Goal: Check status: Check status

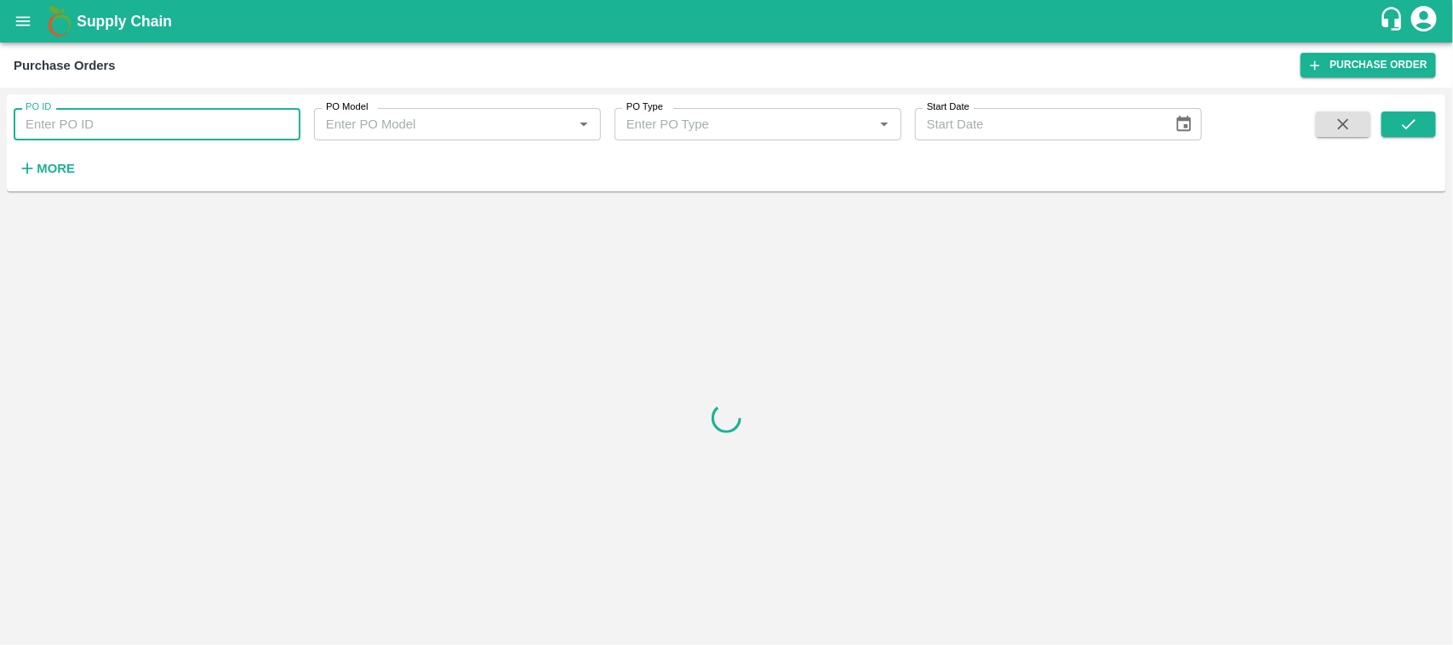
click at [78, 119] on input "PO ID" at bounding box center [157, 124] width 287 height 32
paste input "178843"
click at [1409, 122] on icon "submit" at bounding box center [1408, 124] width 19 height 19
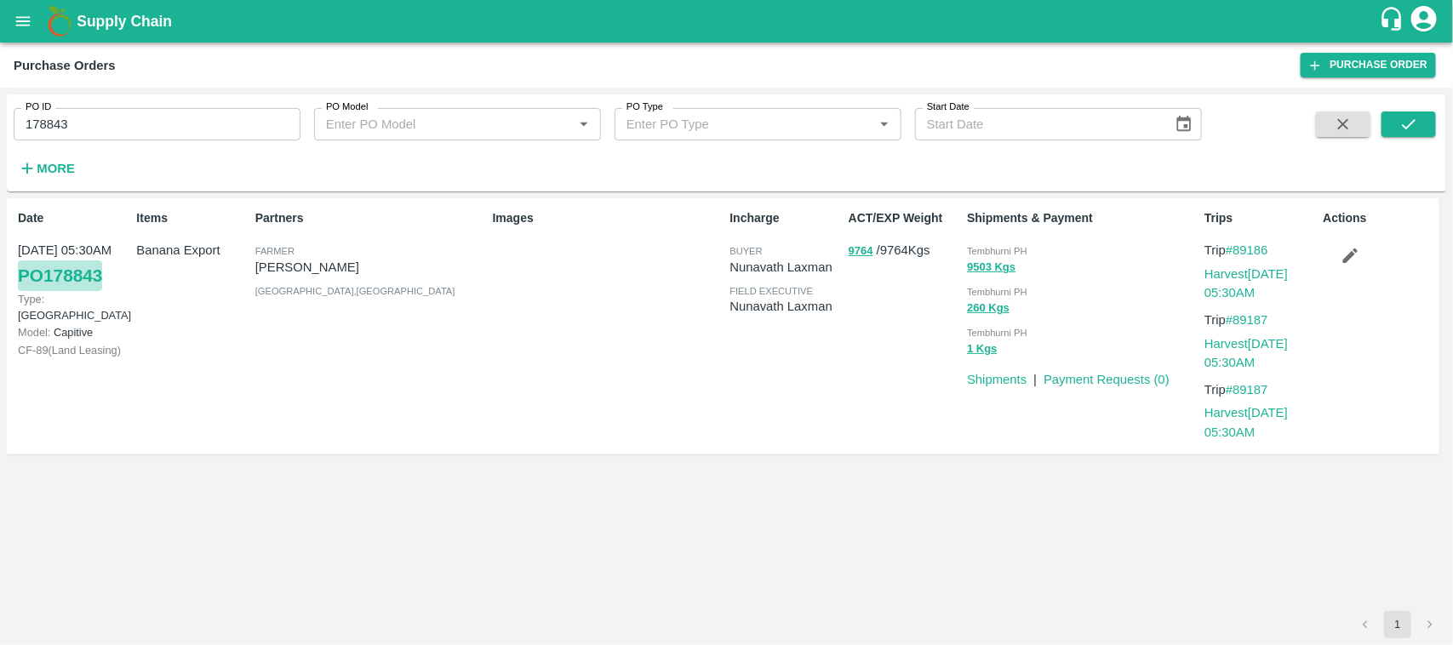
click at [91, 273] on link "PO 178843" at bounding box center [60, 275] width 84 height 31
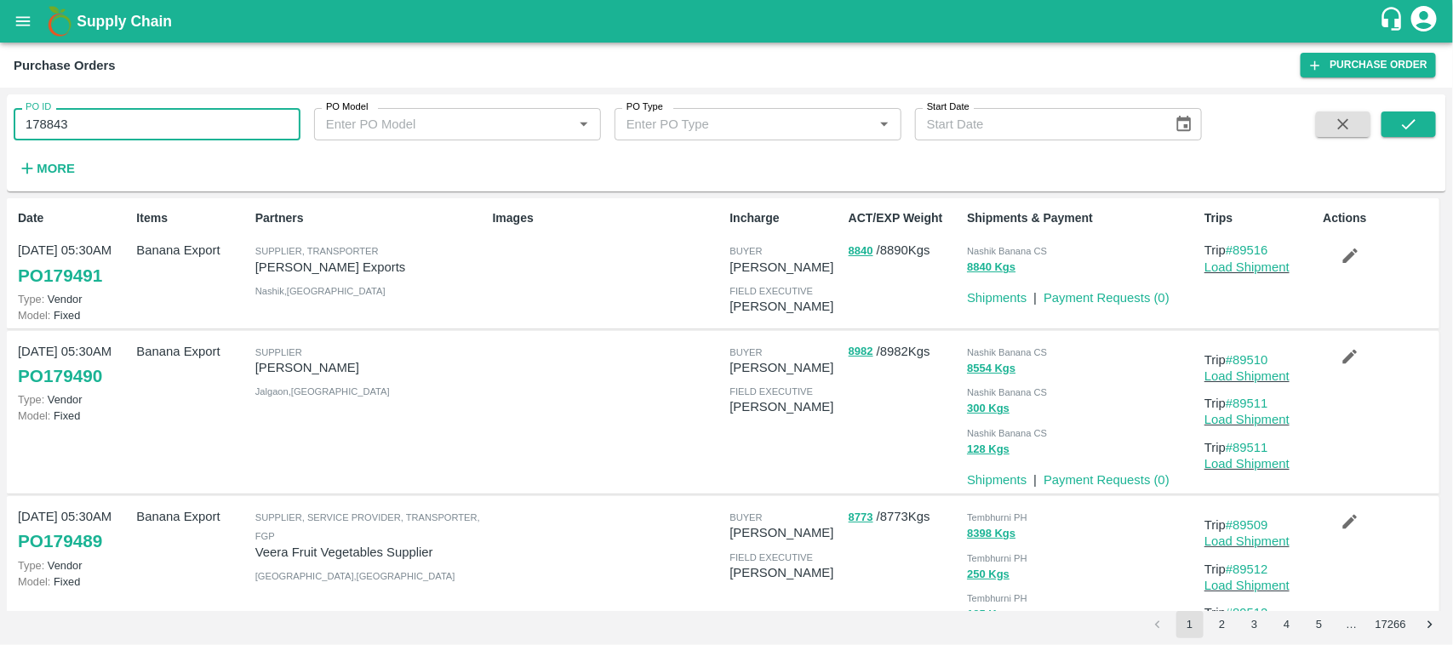
drag, startPoint x: 189, startPoint y: 128, endPoint x: 0, endPoint y: 147, distance: 189.9
click at [0, 147] on div "PO ID 178843 PO ID PO Model PO Model   * PO Type PO Type   * Start Date Start D…" at bounding box center [726, 366] width 1453 height 557
type input "178843"
click at [1419, 129] on button "submit" at bounding box center [1408, 124] width 54 height 26
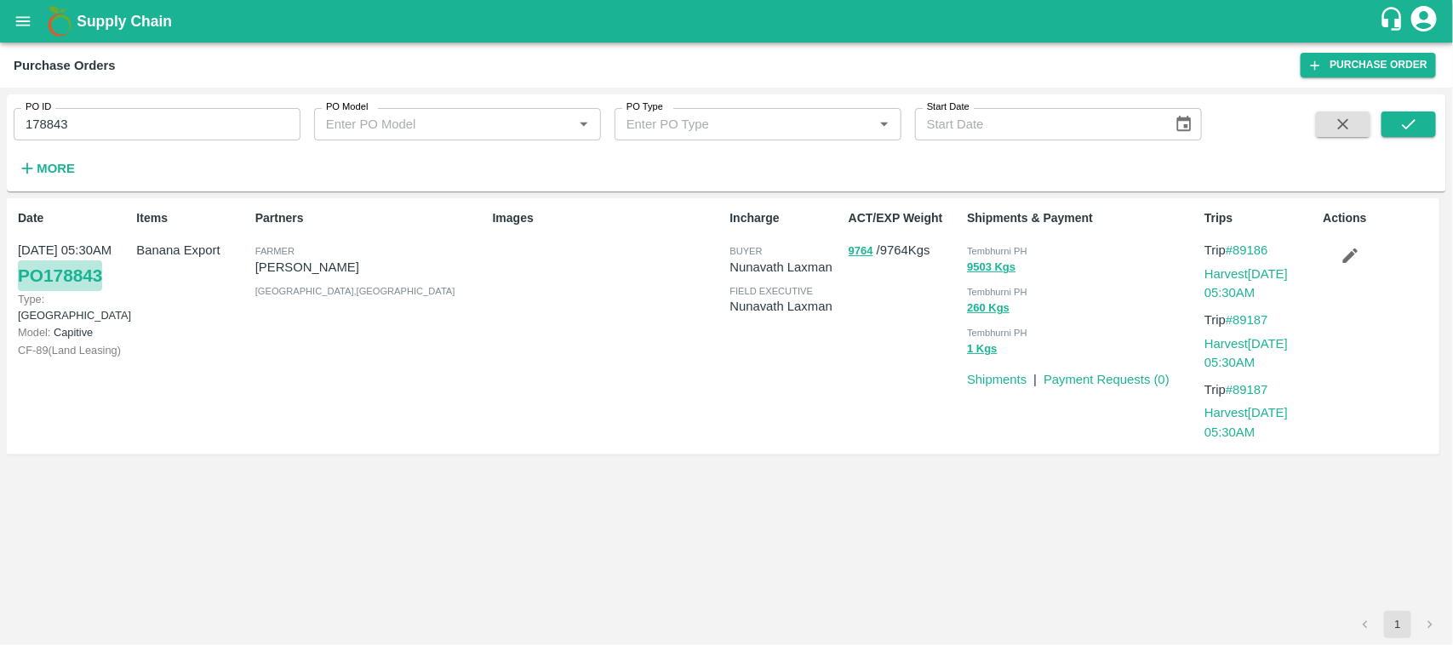
click at [75, 275] on link "PO 178843" at bounding box center [60, 275] width 84 height 31
drag, startPoint x: 72, startPoint y: 115, endPoint x: 0, endPoint y: 134, distance: 74.9
click at [0, 134] on div "PO ID 178843 PO ID PO Model PO Model   * PO Type PO Type   * Start Date Start D…" at bounding box center [726, 366] width 1453 height 557
type input "178843"
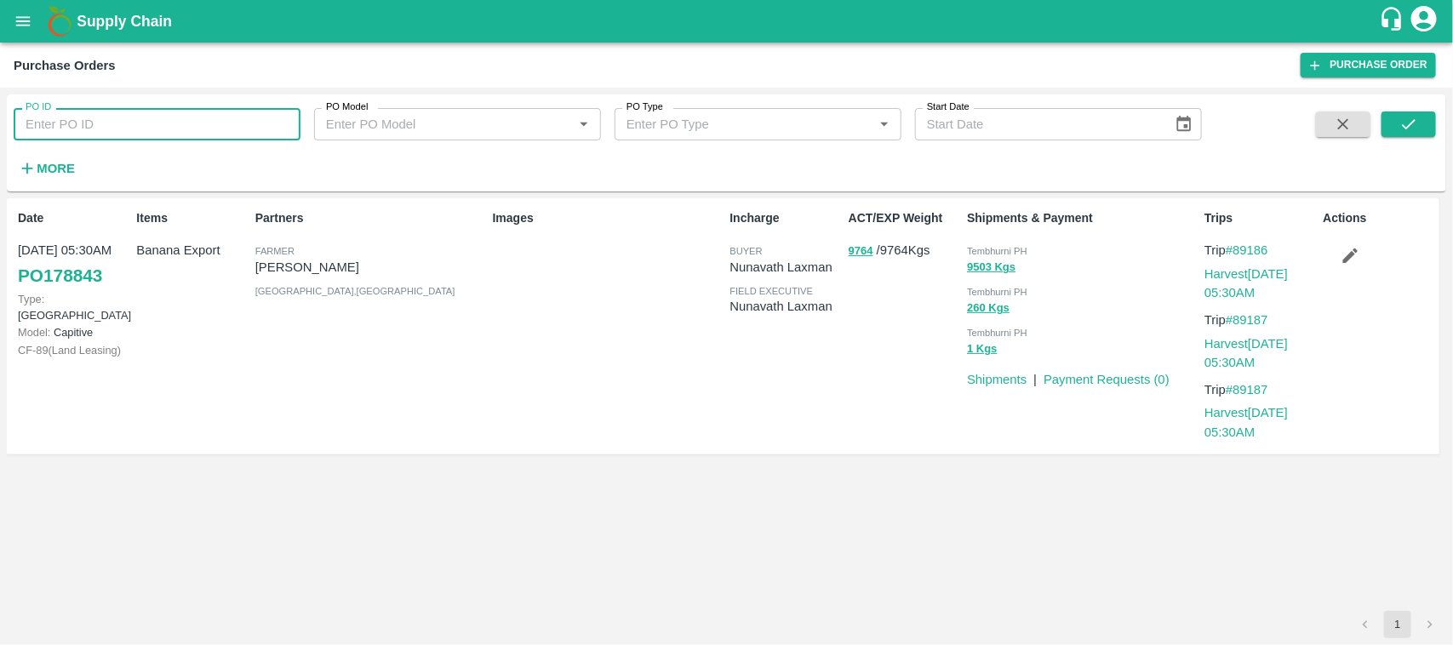
paste input "text"
click at [1407, 128] on icon "submit" at bounding box center [1409, 124] width 14 height 10
click at [75, 277] on link "PO 177286" at bounding box center [60, 275] width 84 height 31
drag, startPoint x: 99, startPoint y: 111, endPoint x: 41, endPoint y: 117, distance: 58.2
click at [41, 117] on input "177286" at bounding box center [157, 124] width 287 height 32
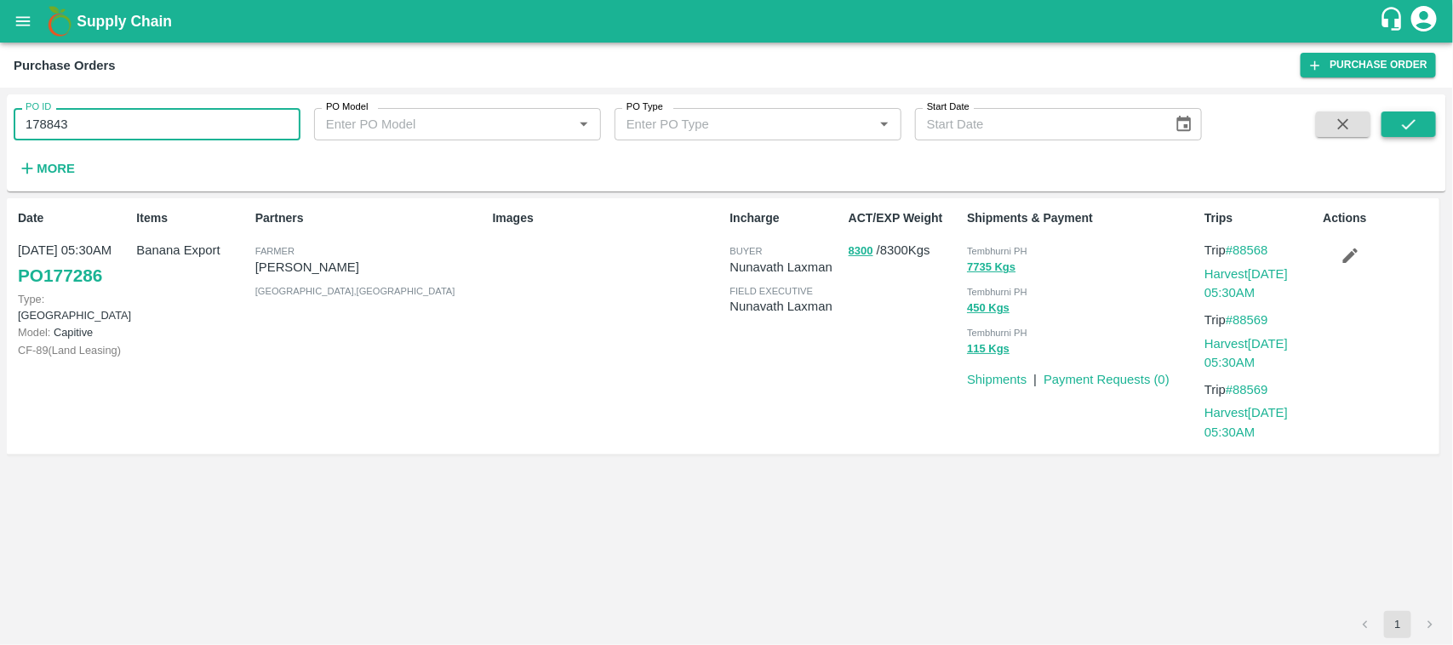
type input "178843"
click at [1413, 116] on icon "submit" at bounding box center [1408, 124] width 19 height 19
click at [73, 279] on link "PO 178843" at bounding box center [60, 275] width 84 height 31
click at [75, 283] on link "PO 178843" at bounding box center [60, 275] width 84 height 31
click at [26, 14] on icon "open drawer" at bounding box center [23, 21] width 19 height 19
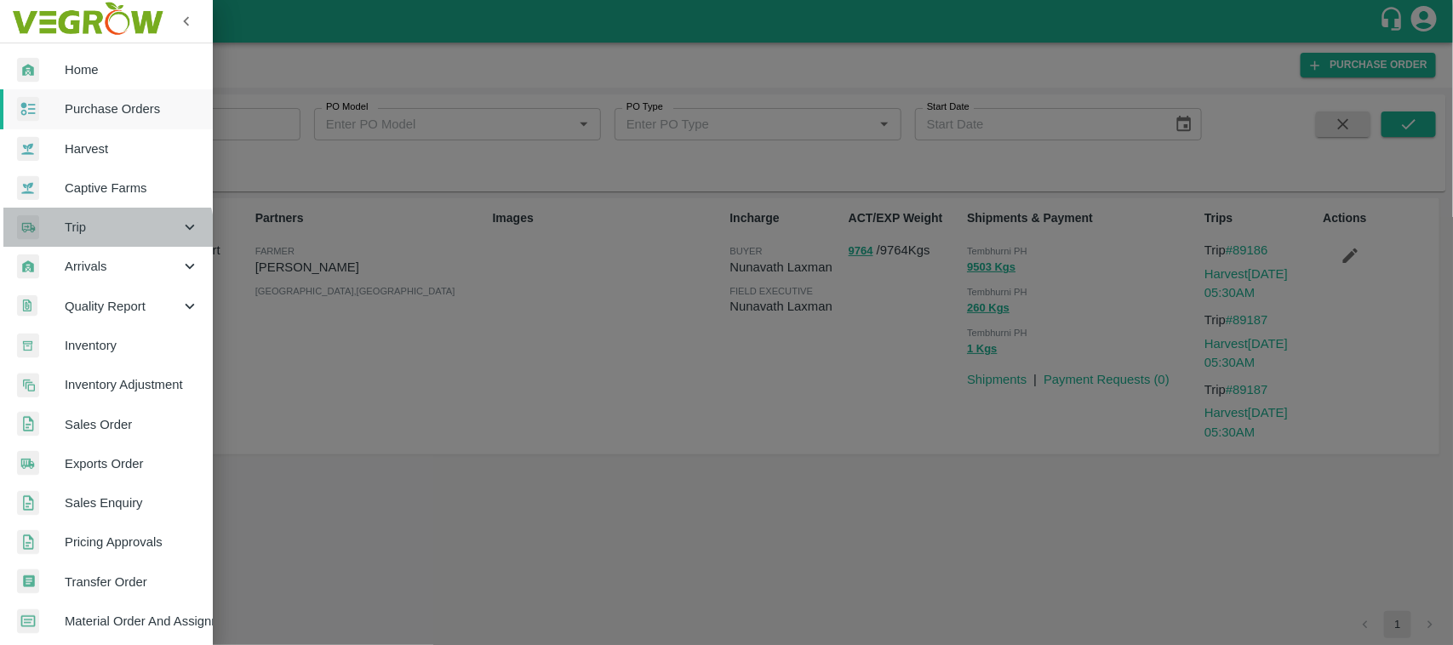
click at [78, 241] on div "Trip" at bounding box center [106, 227] width 213 height 39
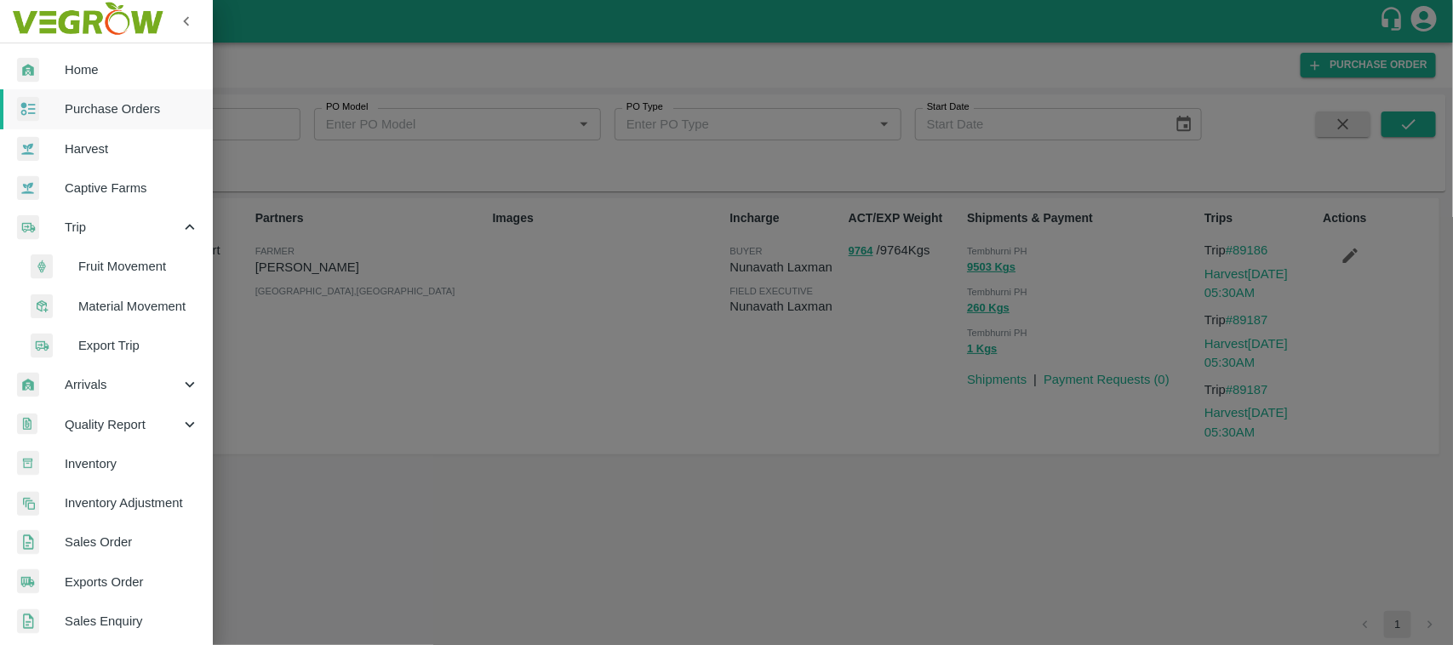
click at [109, 266] on span "Fruit Movement" at bounding box center [138, 266] width 121 height 19
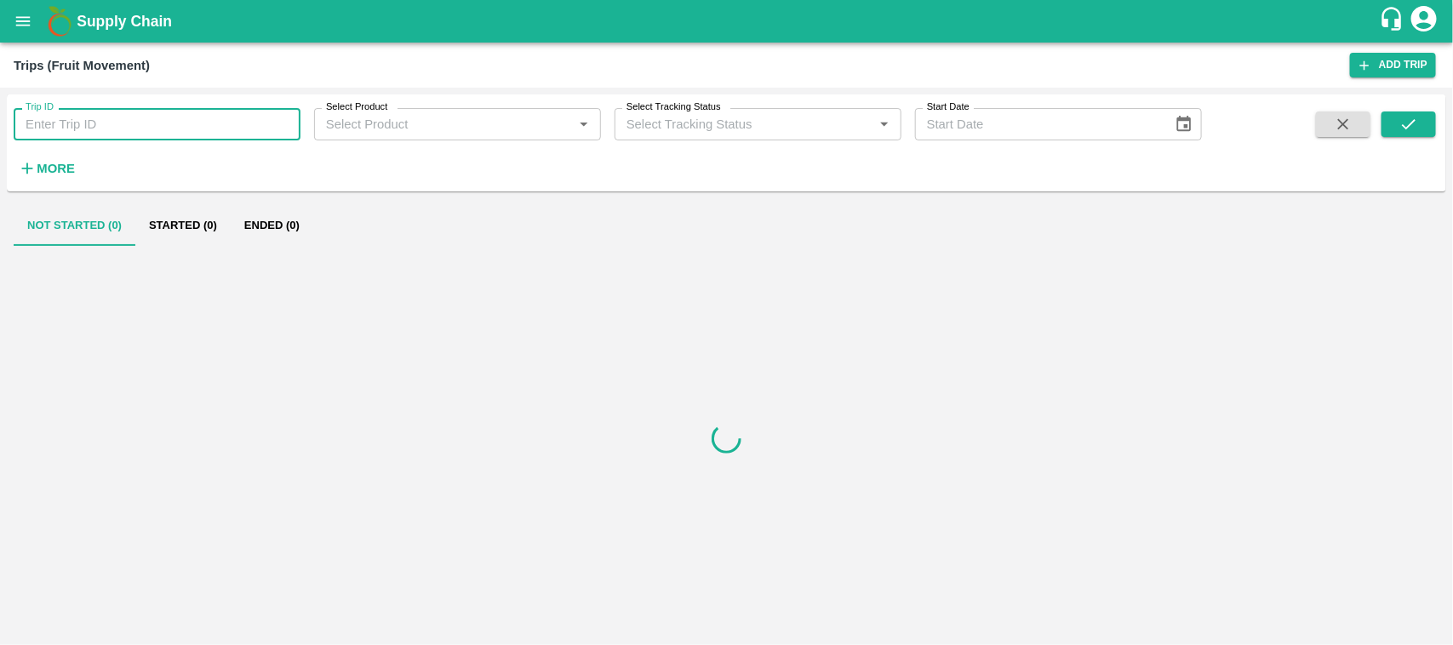
click at [106, 134] on input "Trip ID" at bounding box center [157, 124] width 287 height 32
paste input "87902"
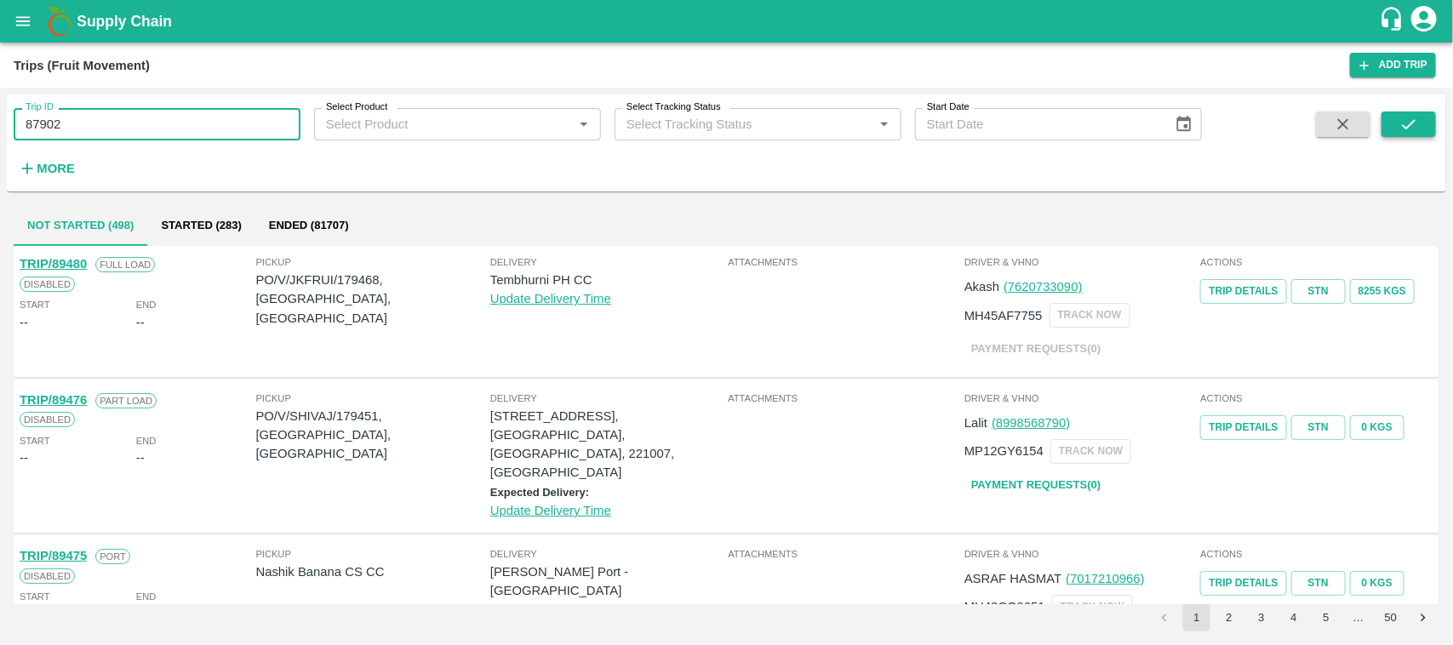
click at [1404, 124] on icon "submit" at bounding box center [1408, 124] width 19 height 19
click at [221, 115] on input "87902" at bounding box center [157, 124] width 287 height 32
type input "87902"
click at [1405, 123] on icon "submit" at bounding box center [1408, 124] width 19 height 19
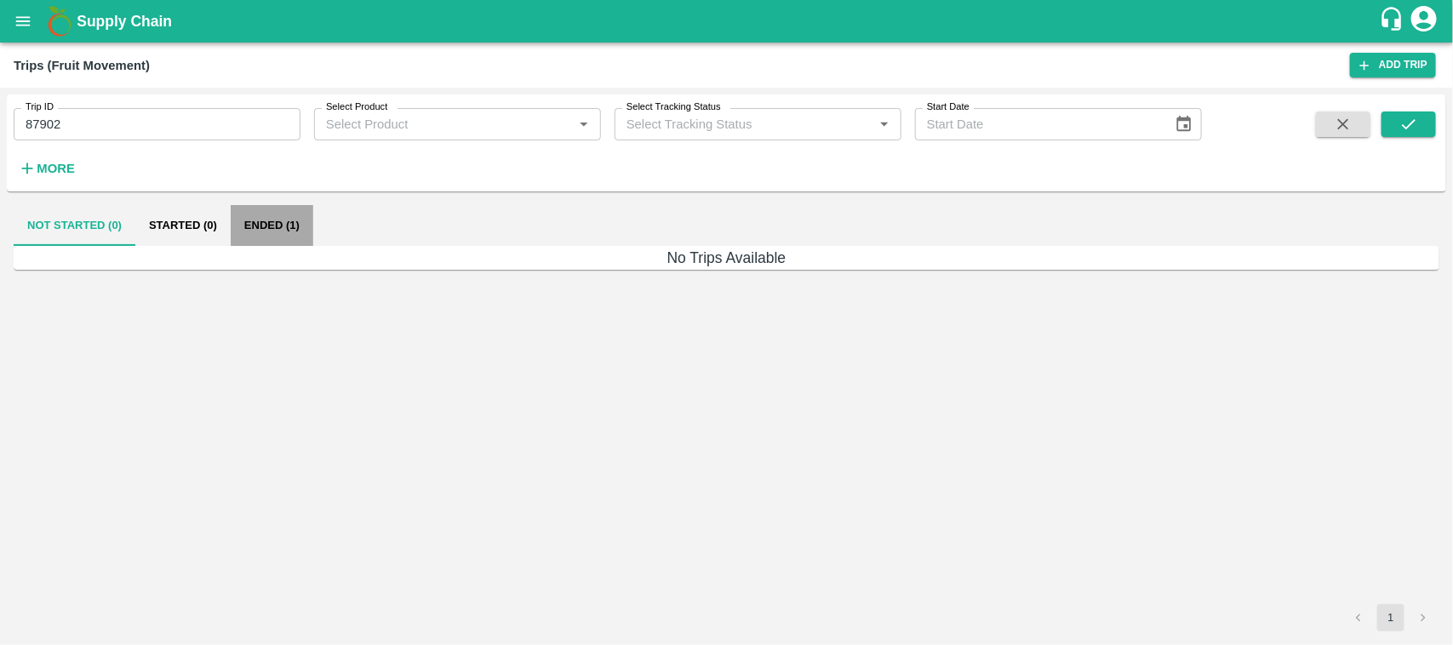
click at [289, 230] on button "Ended (1)" at bounding box center [272, 225] width 83 height 41
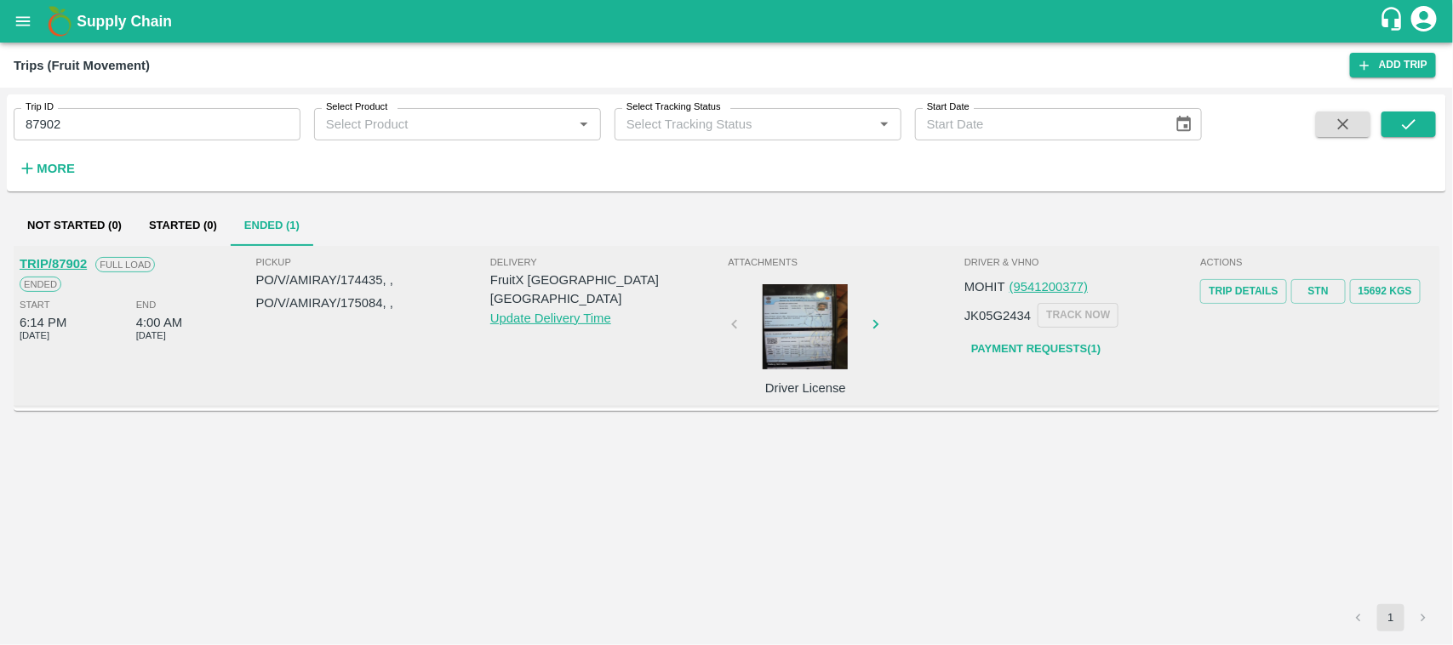
click at [60, 247] on div "TRIP/87902 Full Load Ended Start 6:14 PM 17 Sep 2025 End 4:00 AM 19 Sep 2025 Pi…" at bounding box center [726, 326] width 1425 height 161
click at [68, 257] on link "TRIP/87902" at bounding box center [53, 264] width 67 height 14
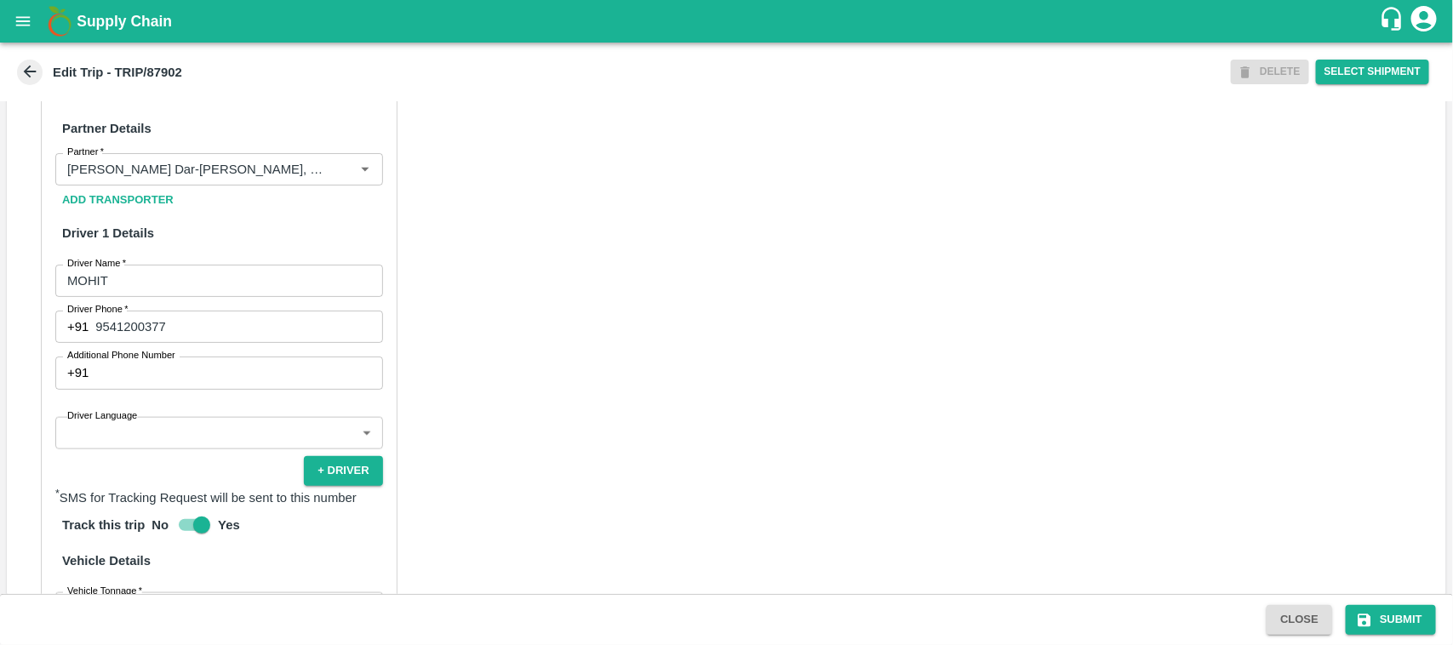
scroll to position [827, 0]
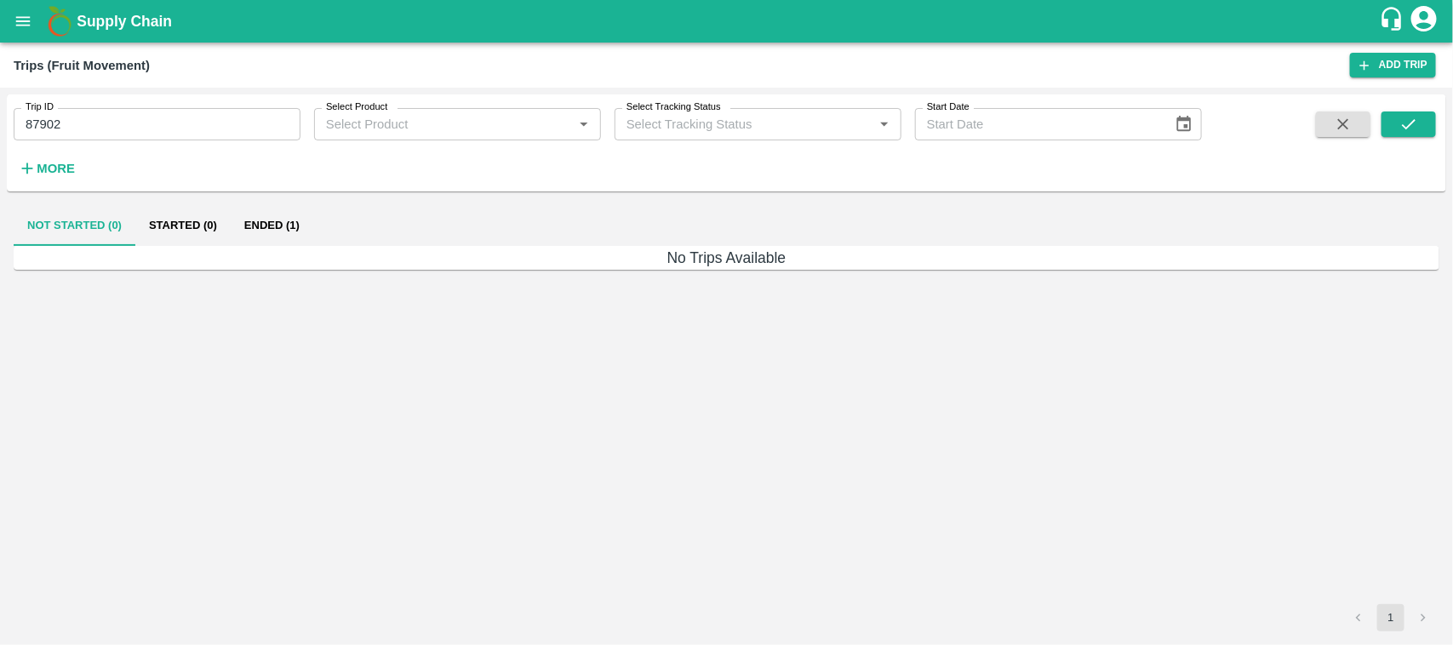
click at [283, 208] on button "Ended (1)" at bounding box center [272, 225] width 83 height 41
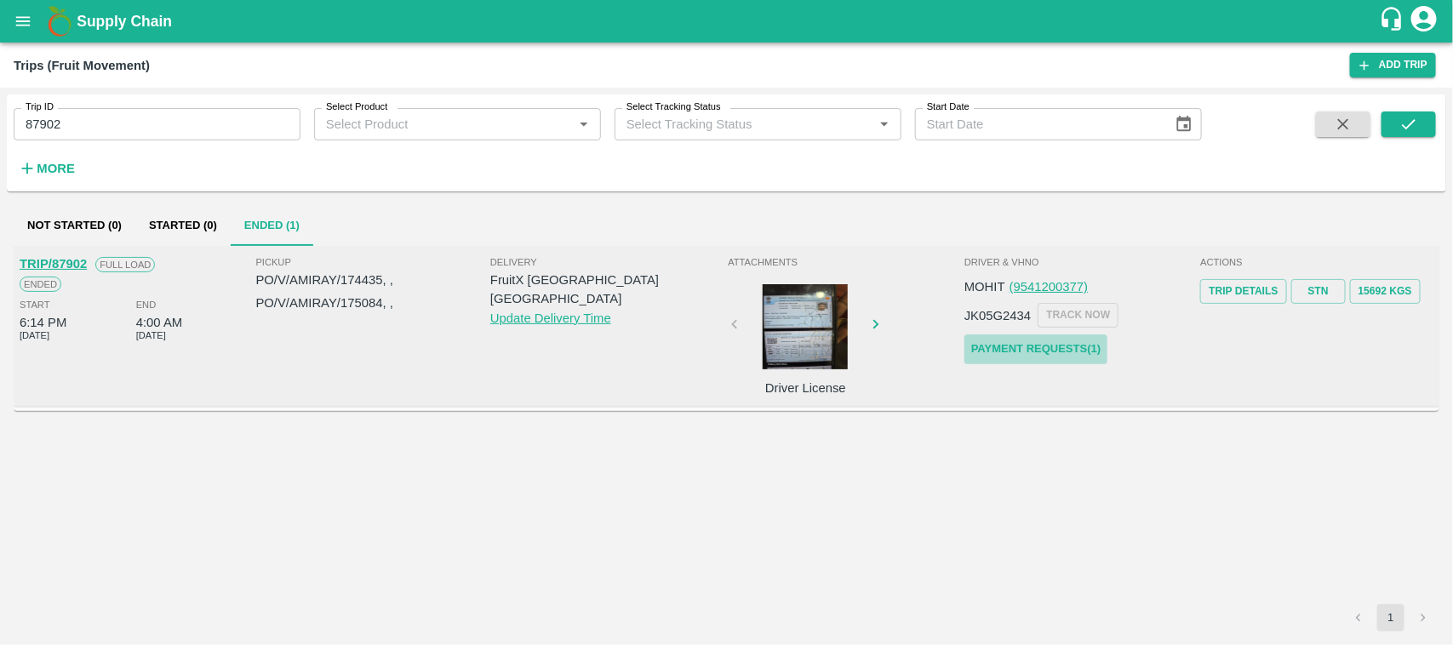
click at [1054, 351] on link "Payment Requests( 1 )" at bounding box center [1035, 349] width 143 height 30
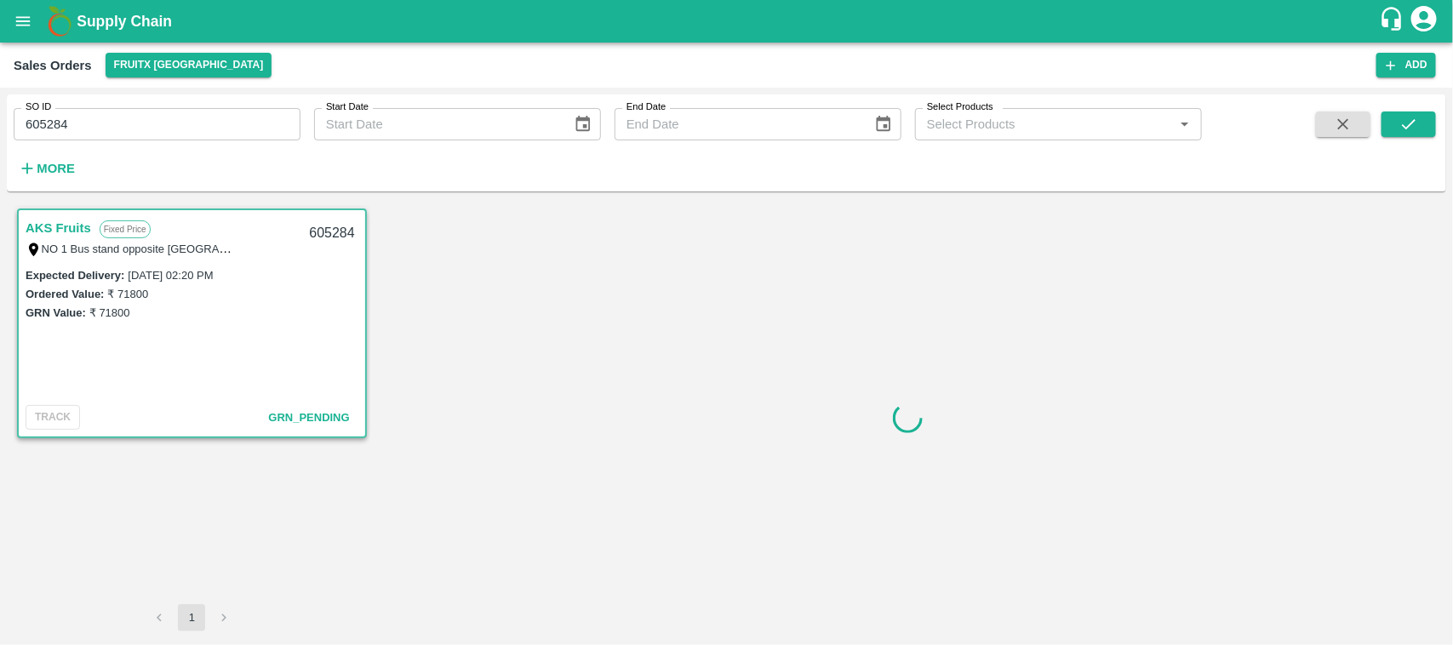
click at [62, 224] on link "AKS Fruits" at bounding box center [59, 228] width 66 height 22
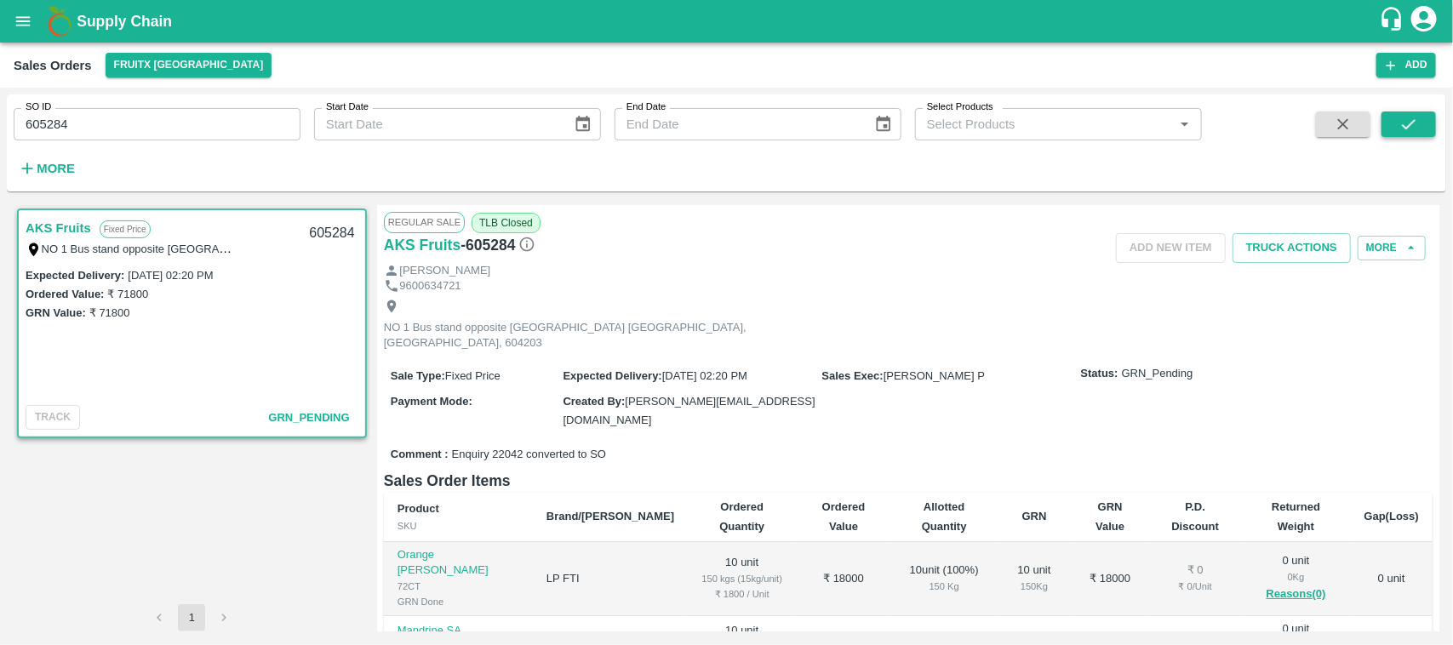
click at [1426, 116] on button "submit" at bounding box center [1408, 124] width 54 height 26
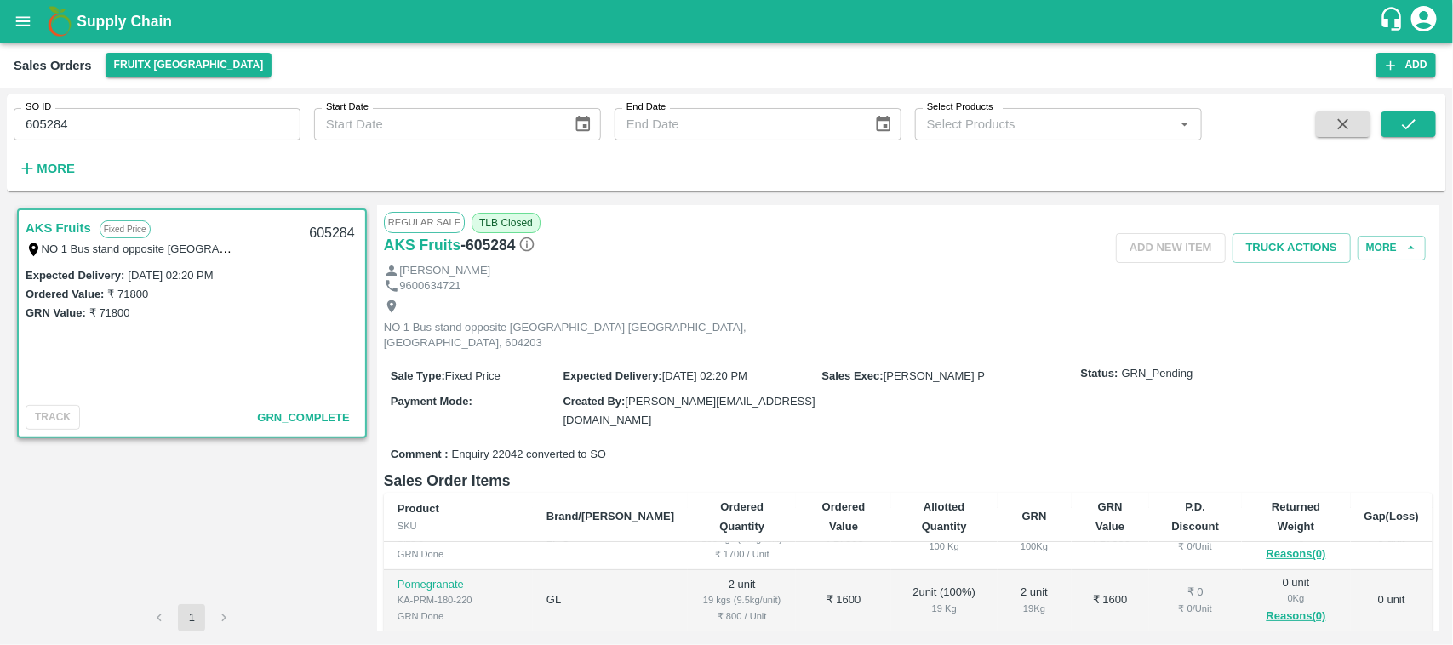
scroll to position [364, 0]
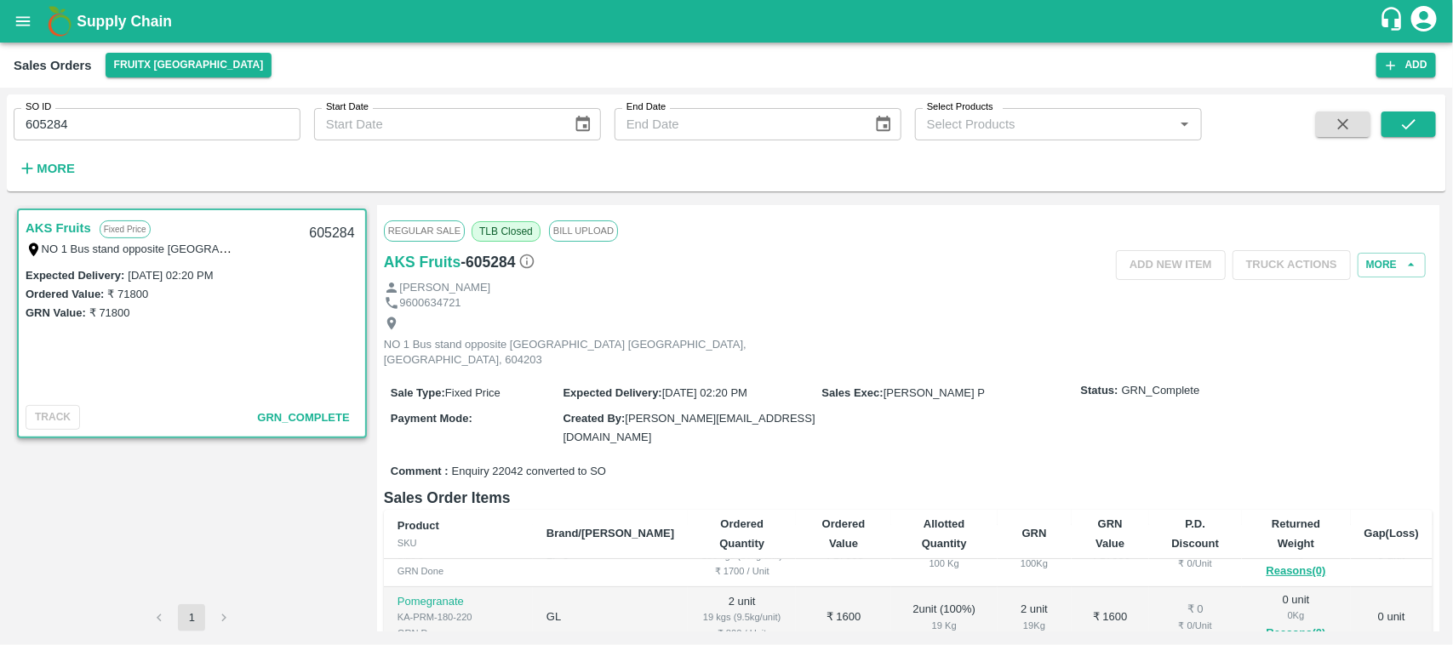
scroll to position [381, 0]
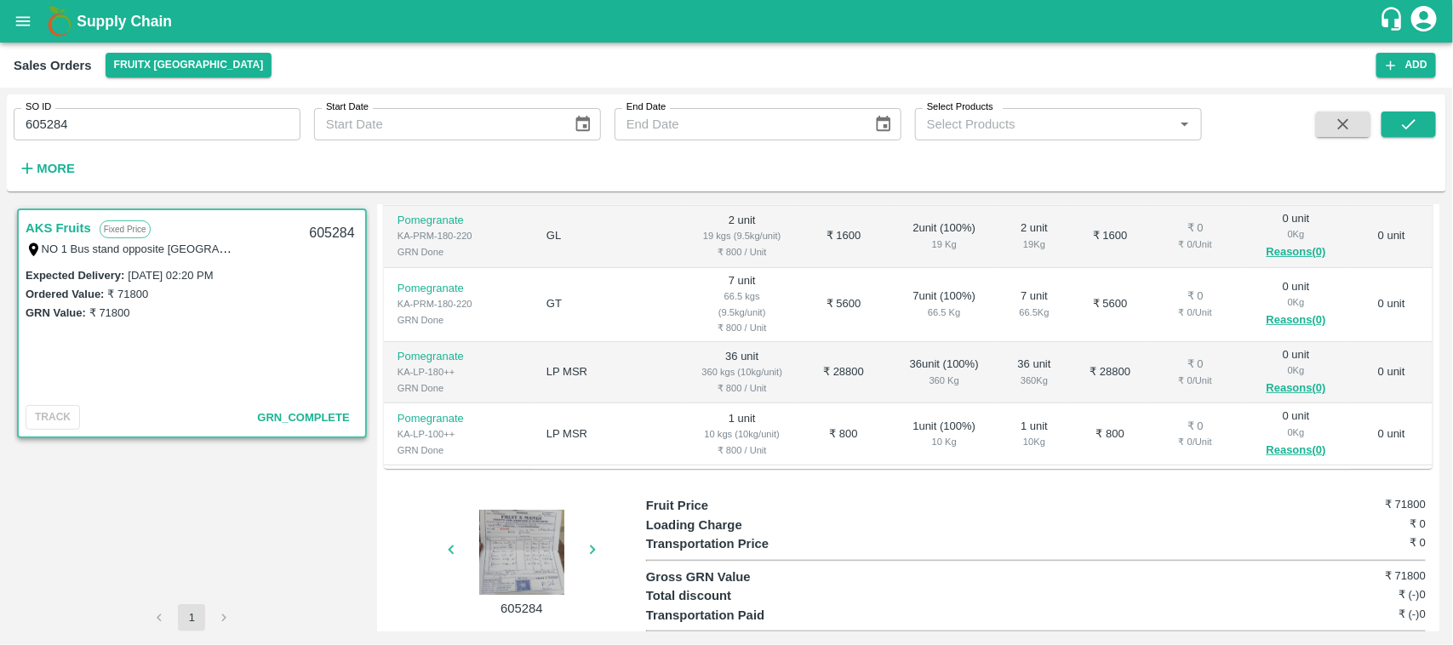
click at [498, 510] on div at bounding box center [522, 552] width 128 height 85
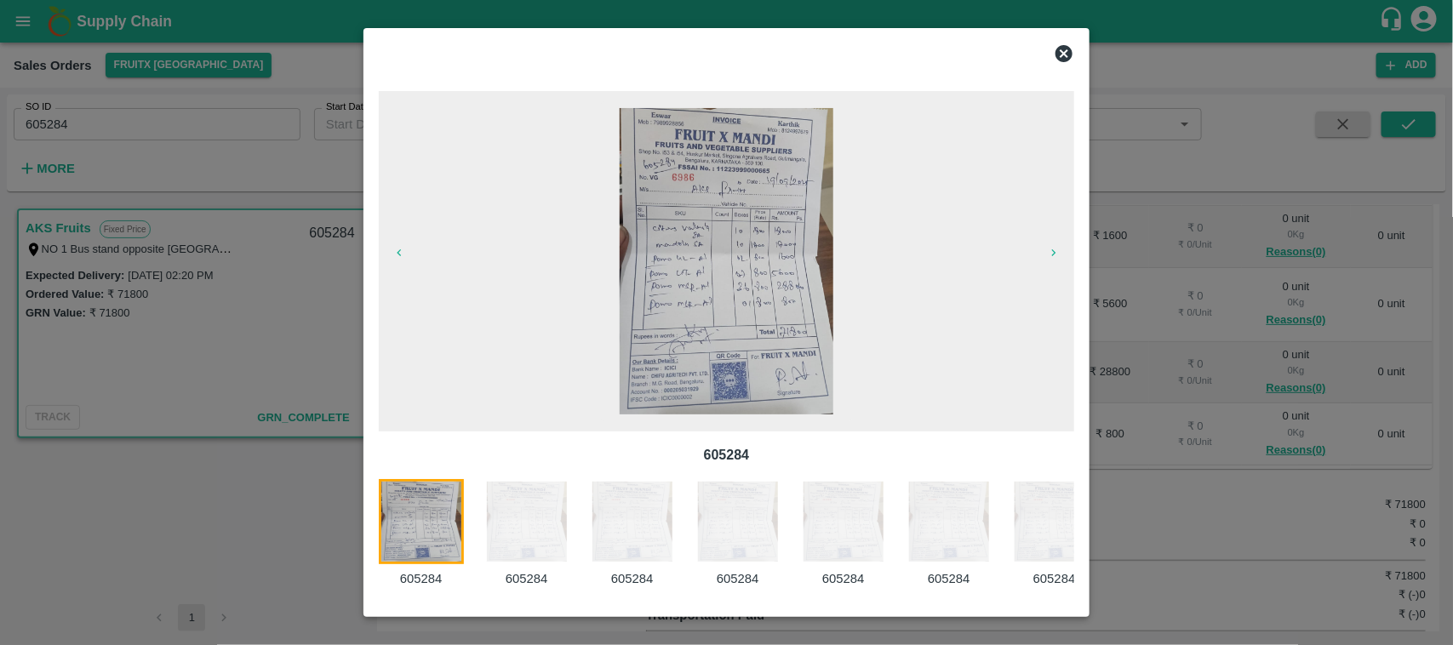
click at [1064, 44] on icon at bounding box center [1064, 53] width 20 height 20
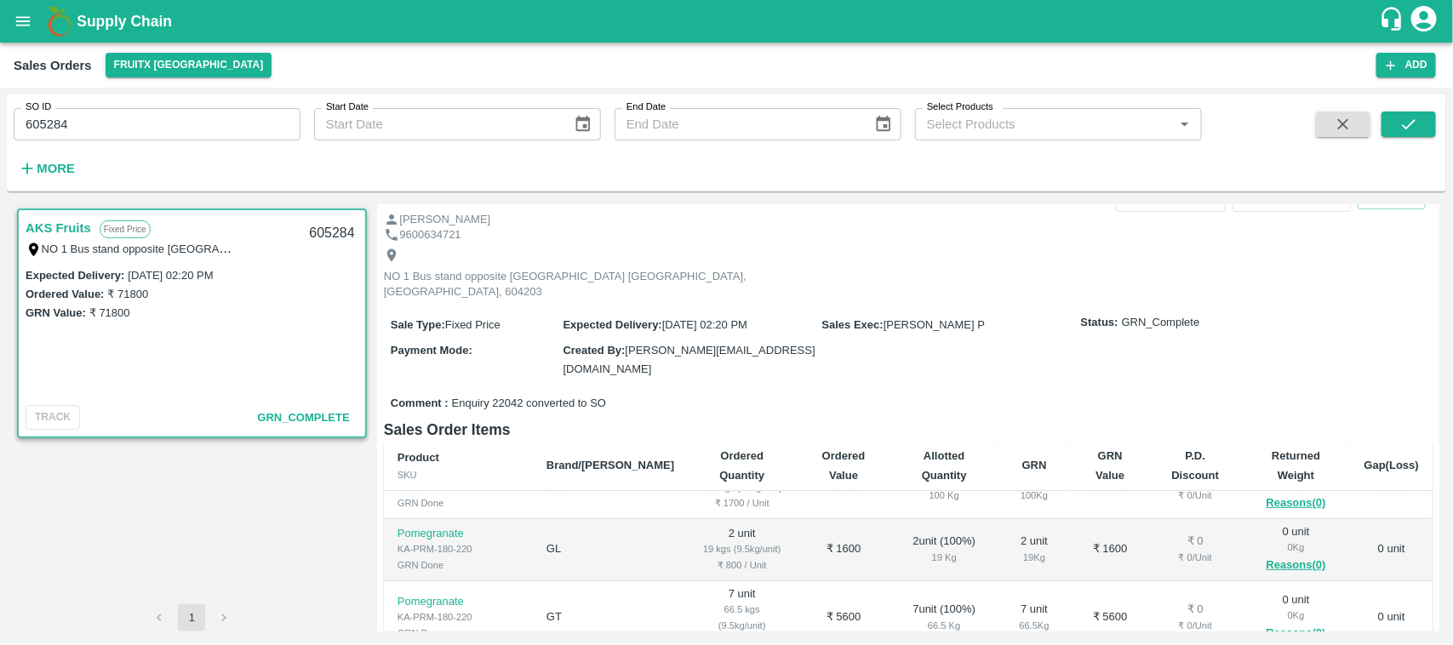
scroll to position [0, 0]
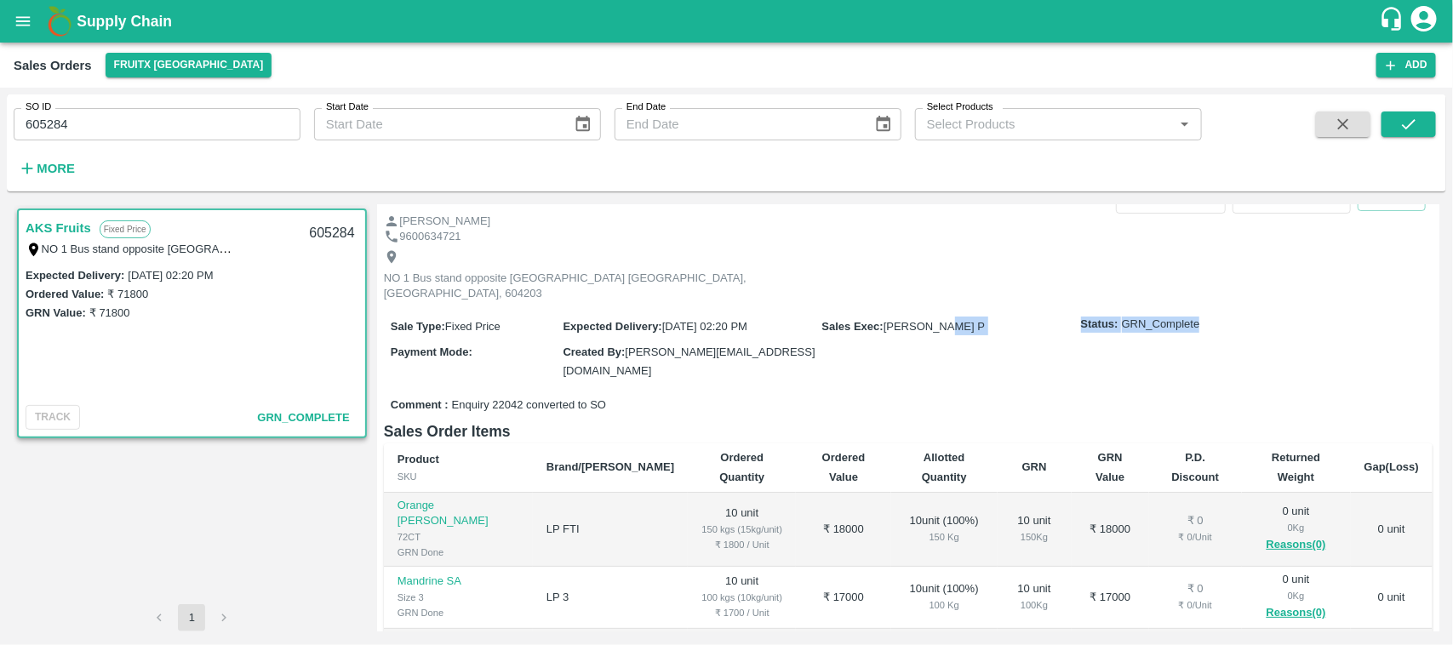
drag, startPoint x: 1209, startPoint y: 305, endPoint x: 1038, endPoint y: 340, distance: 174.7
click at [1038, 340] on div "Sale Type : Fixed Price Expected Delivery : 19 Sep 2025, 02:20 PM Sales Exec : …" at bounding box center [908, 348] width 1048 height 84
click at [96, 133] on input "605284" at bounding box center [157, 124] width 287 height 32
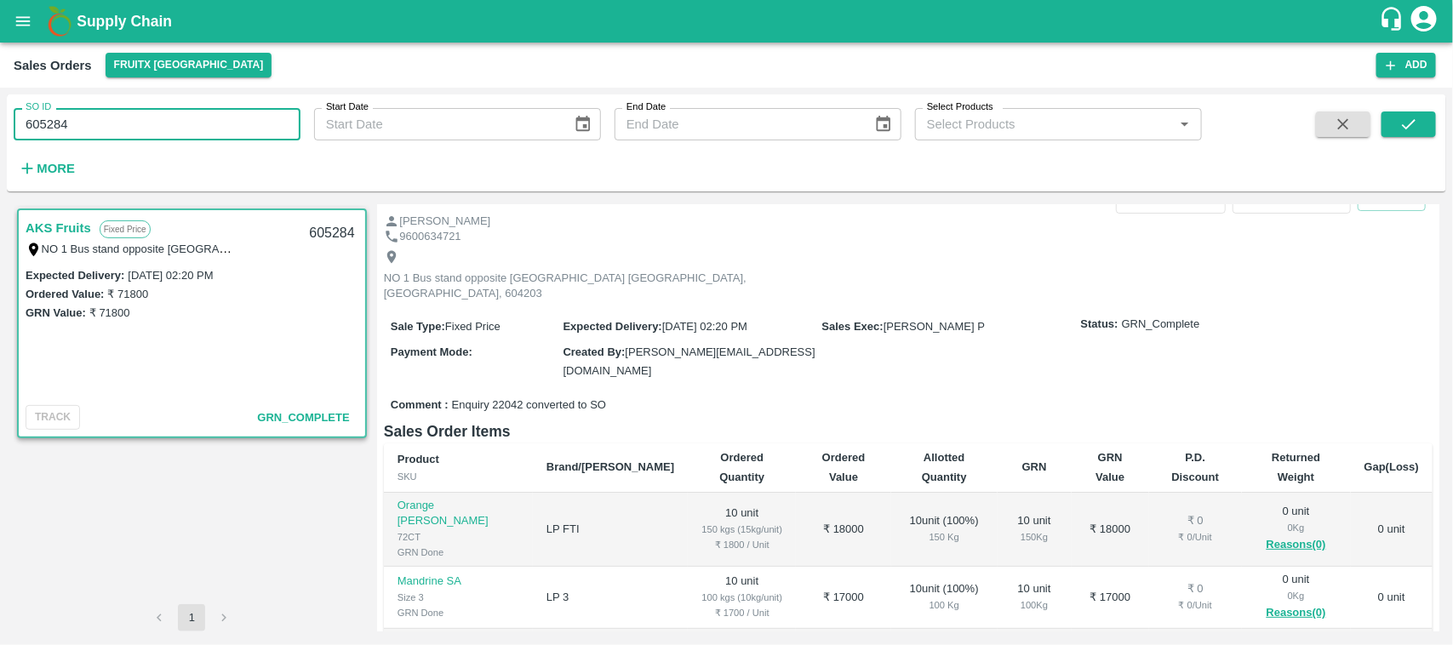
click at [96, 133] on input "605284" at bounding box center [157, 124] width 287 height 32
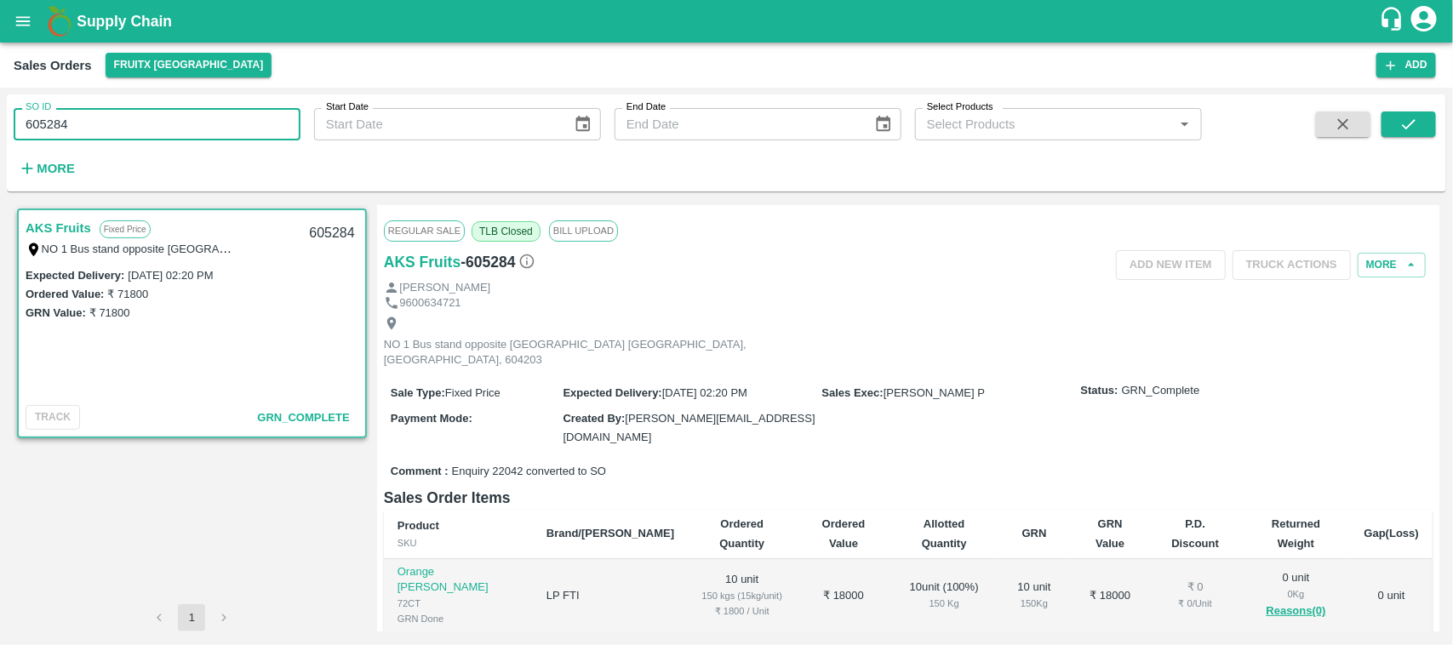
click at [78, 126] on input "605284" at bounding box center [157, 124] width 287 height 32
click at [1387, 120] on button "submit" at bounding box center [1408, 124] width 54 height 26
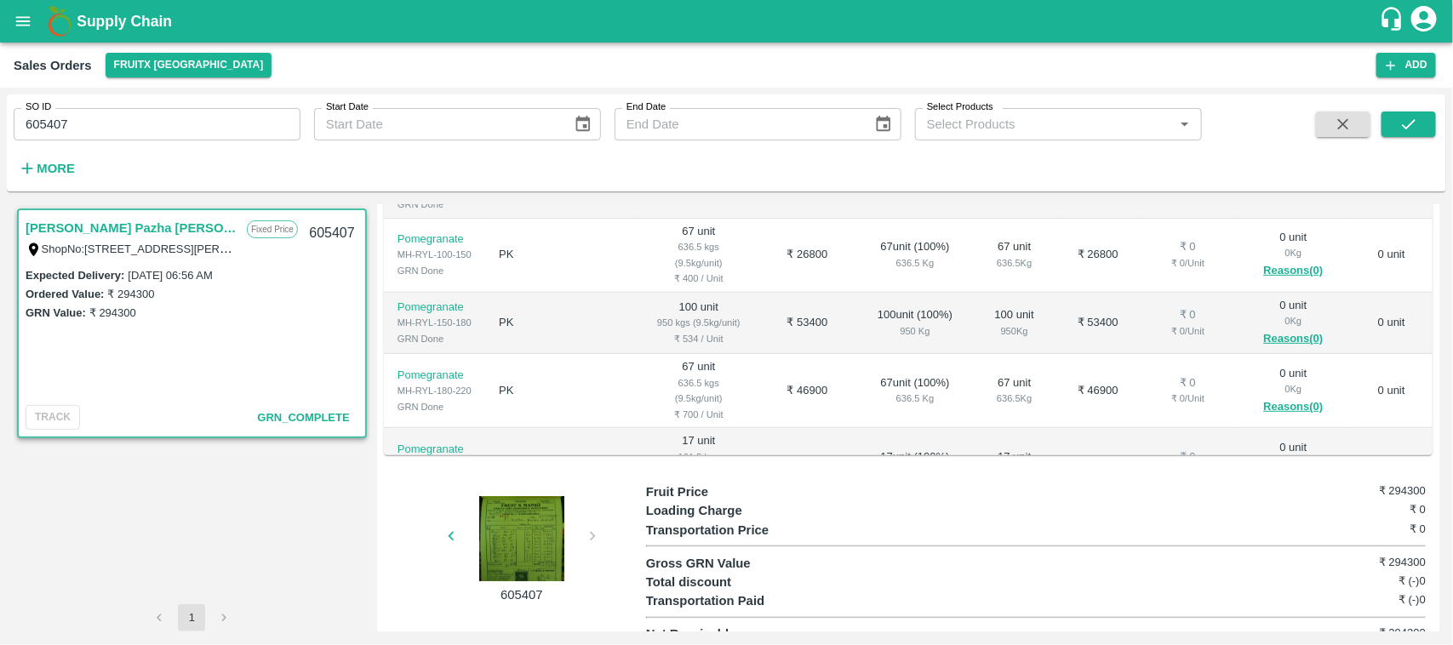
scroll to position [14, 0]
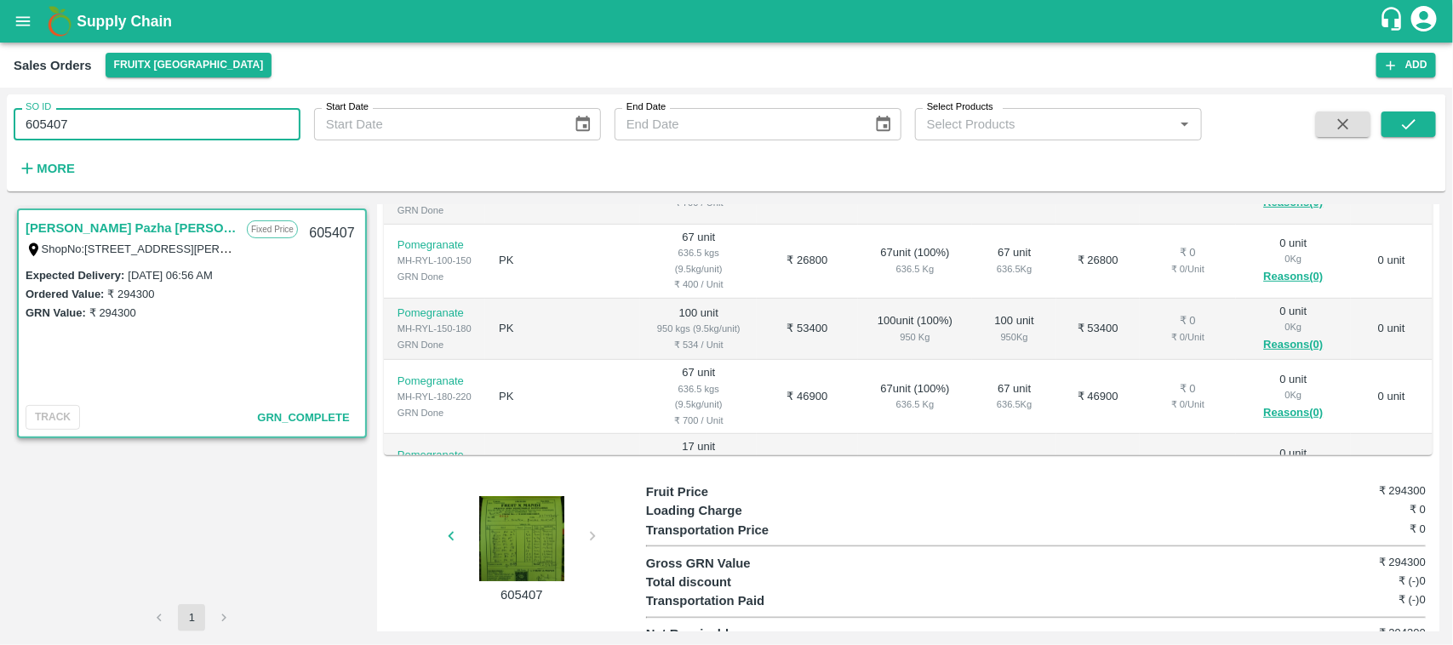
drag, startPoint x: 113, startPoint y: 125, endPoint x: 0, endPoint y: 172, distance: 122.5
click at [0, 172] on div "SO ID 605407 SO ID Start Date Start Date End Date End Date Select Products Sele…" at bounding box center [726, 366] width 1453 height 557
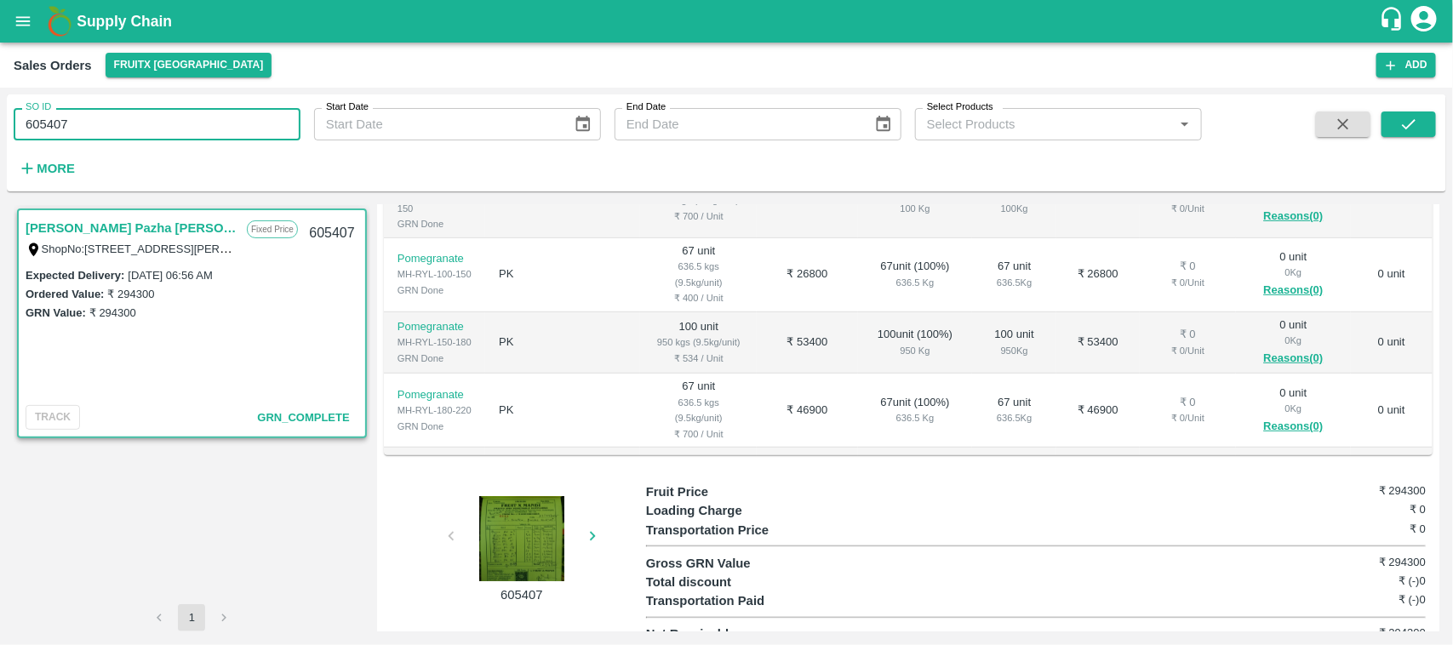
click at [100, 130] on input "605407" at bounding box center [157, 124] width 287 height 32
type input "605628"
click at [1402, 130] on icon "submit" at bounding box center [1408, 124] width 19 height 19
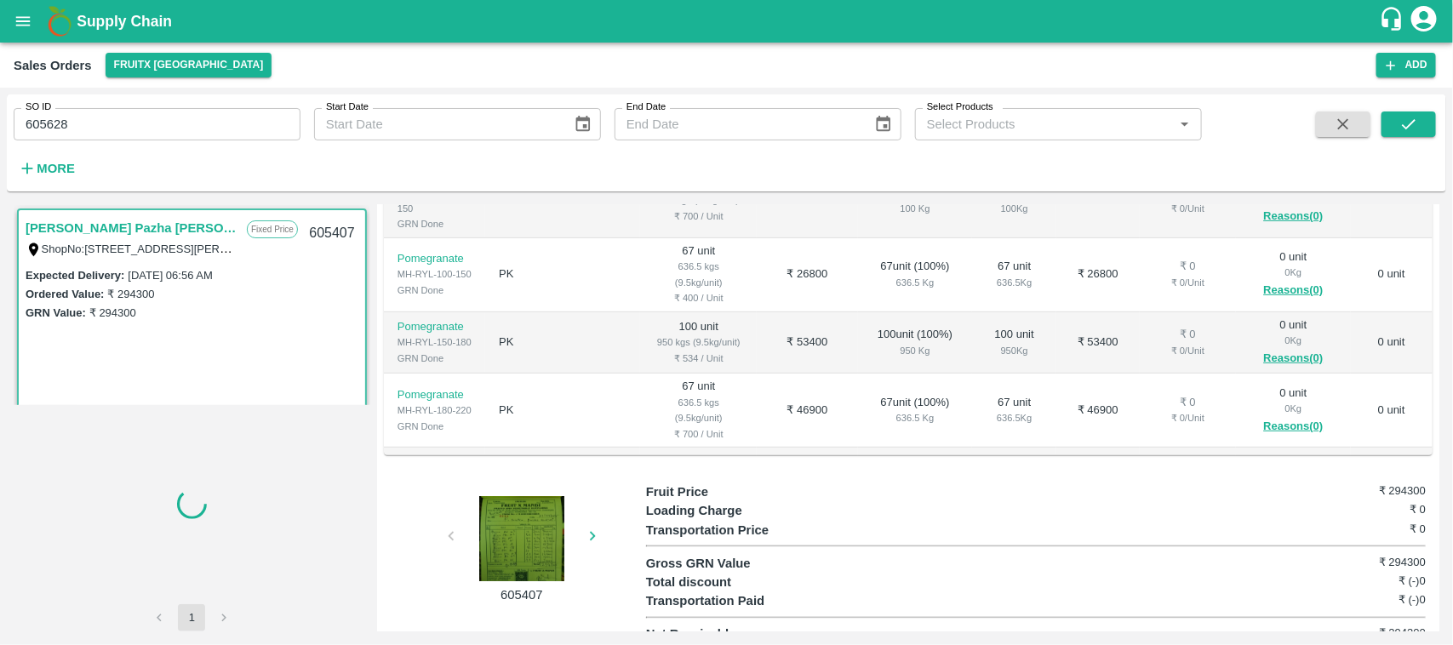
click at [1392, 138] on span at bounding box center [1408, 146] width 54 height 70
click at [1409, 126] on icon "submit" at bounding box center [1409, 124] width 14 height 10
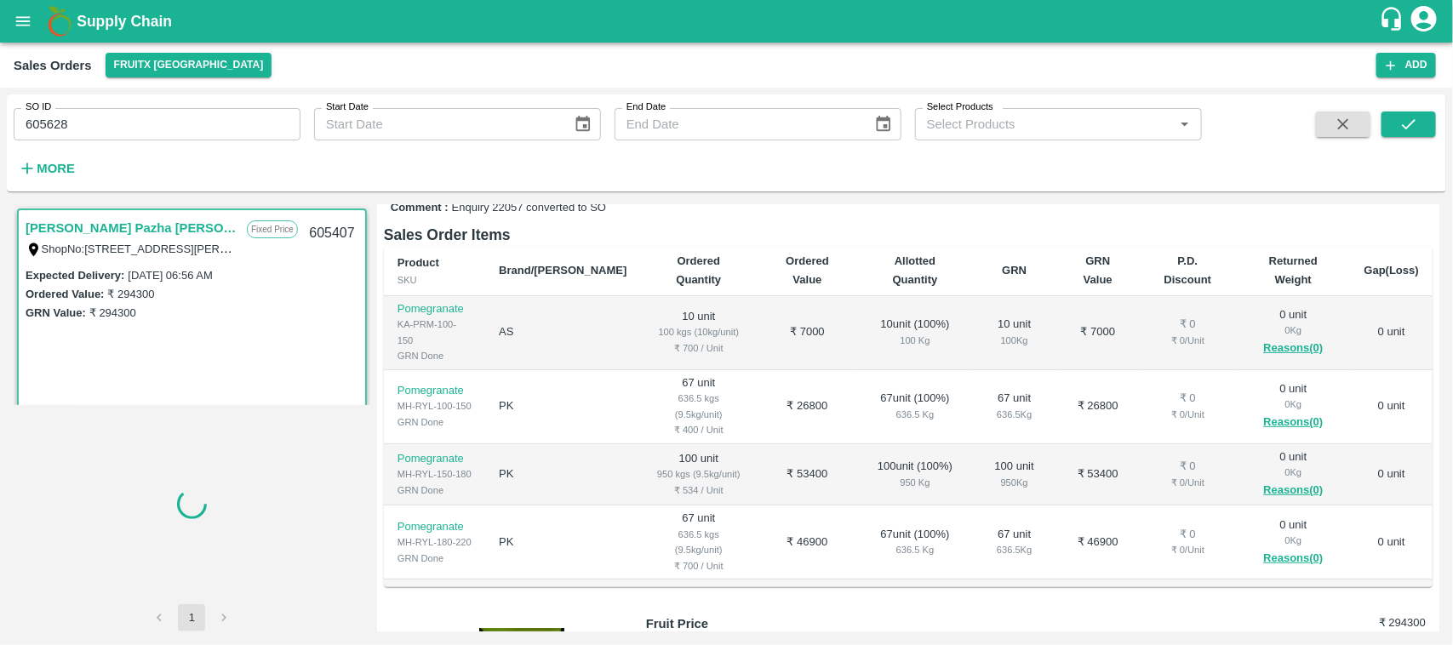
scroll to position [265, 0]
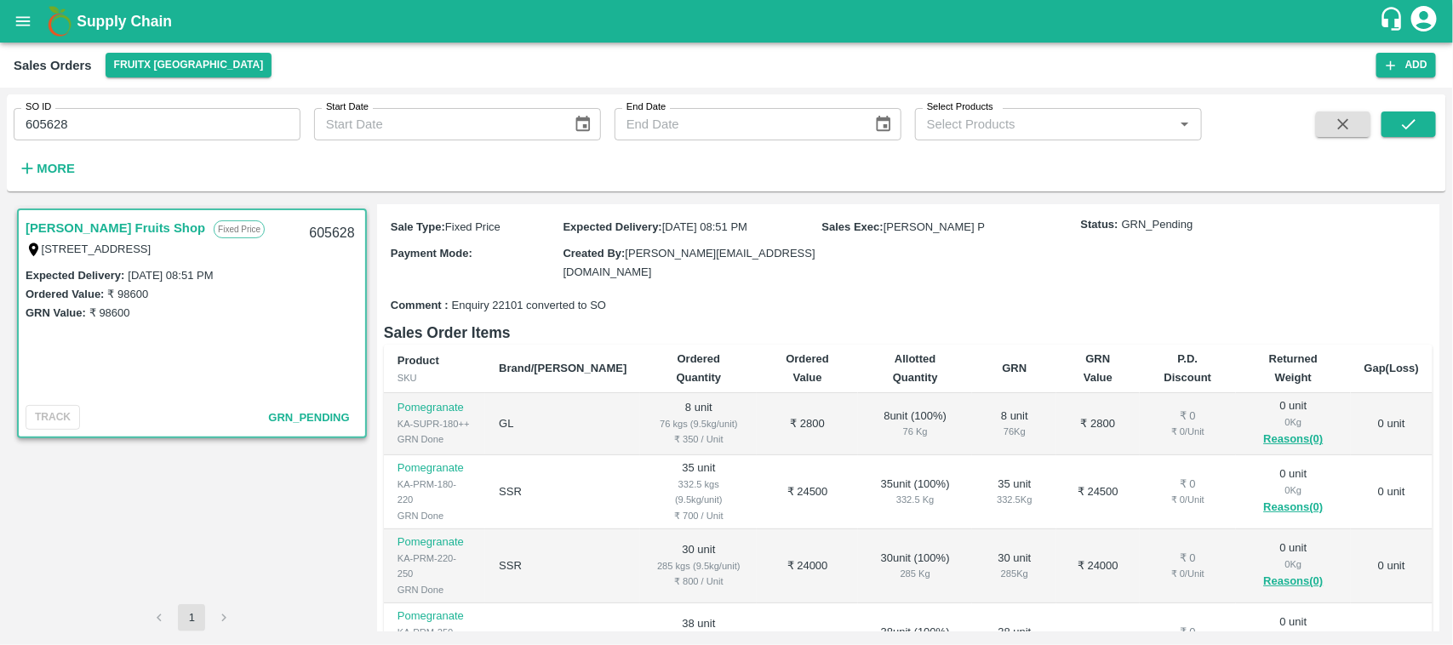
scroll to position [1, 0]
